Goal: Information Seeking & Learning: Learn about a topic

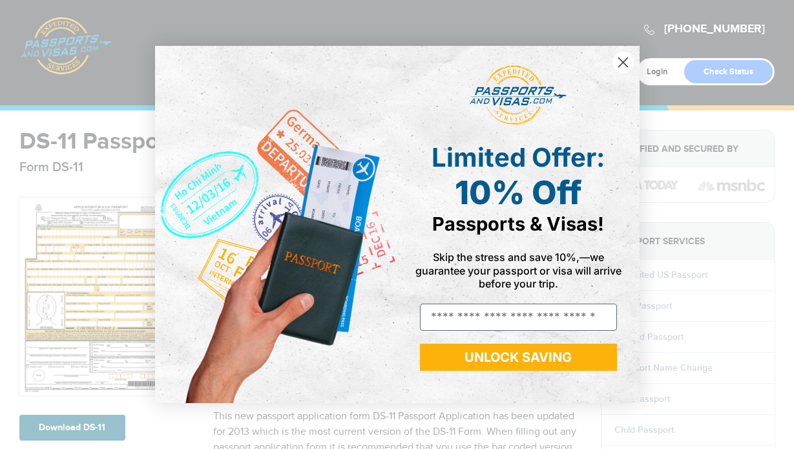
click at [620, 67] on circle "Close dialog" at bounding box center [622, 62] width 21 height 21
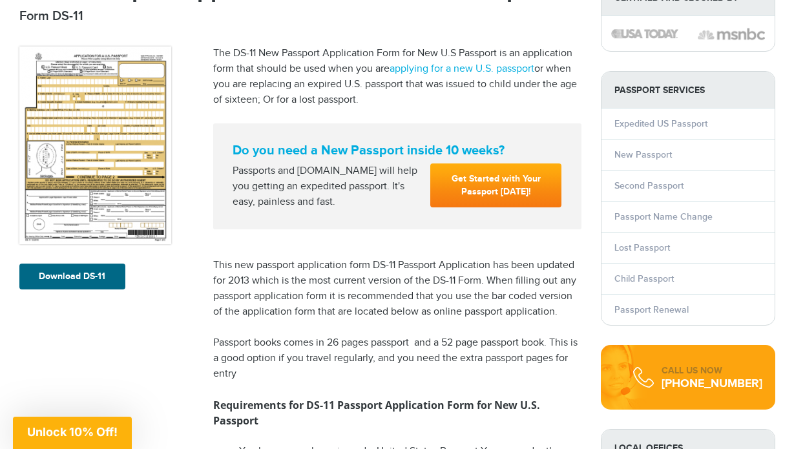
scroll to position [152, 0]
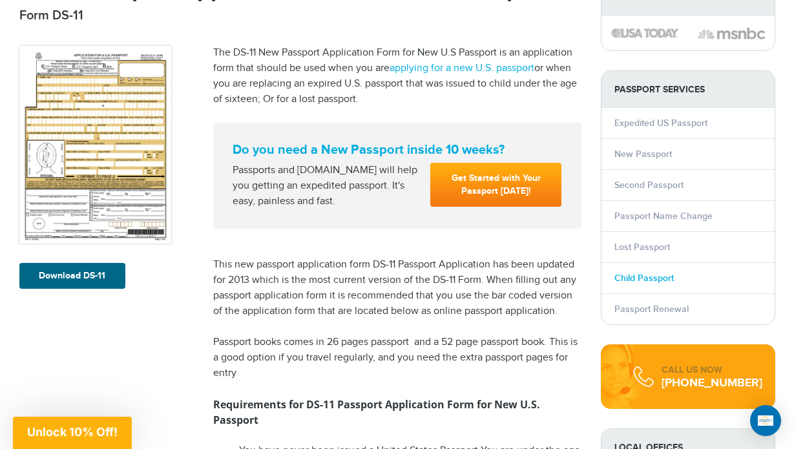
click at [661, 280] on link "Child Passport" at bounding box center [643, 278] width 59 height 11
